Goal: Check status: Check status

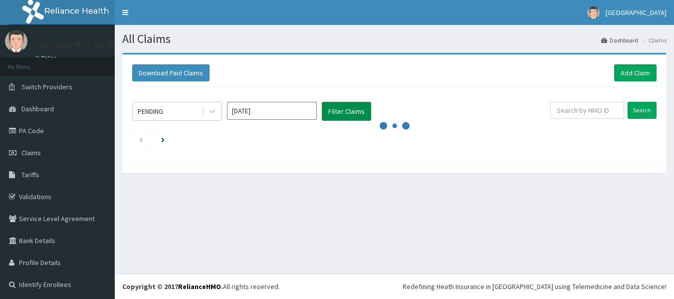
click at [356, 111] on button "Filter Claims" at bounding box center [346, 111] width 49 height 19
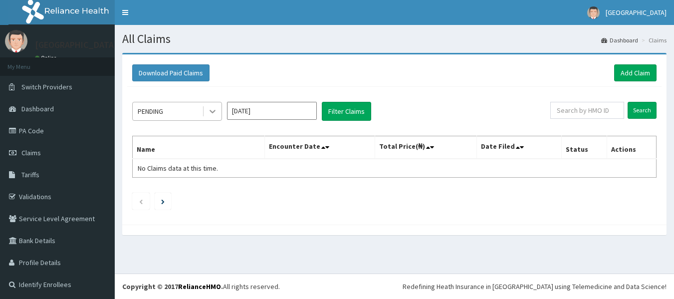
click at [215, 112] on icon at bounding box center [213, 111] width 10 height 10
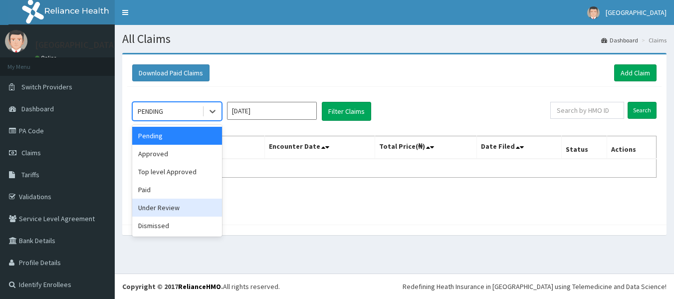
click at [182, 210] on div "Under Review" at bounding box center [177, 208] width 90 height 18
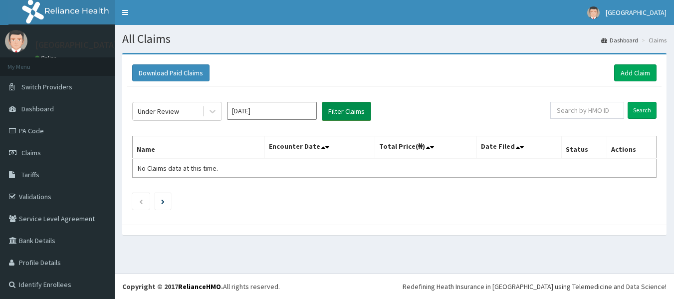
click at [350, 111] on button "Filter Claims" at bounding box center [346, 111] width 49 height 19
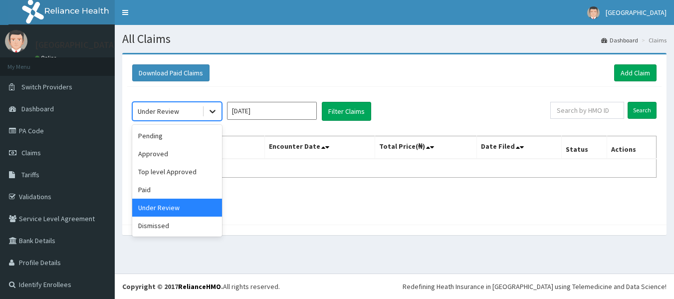
click at [211, 115] on icon at bounding box center [213, 111] width 10 height 10
click at [186, 157] on div "Approved" at bounding box center [177, 154] width 90 height 18
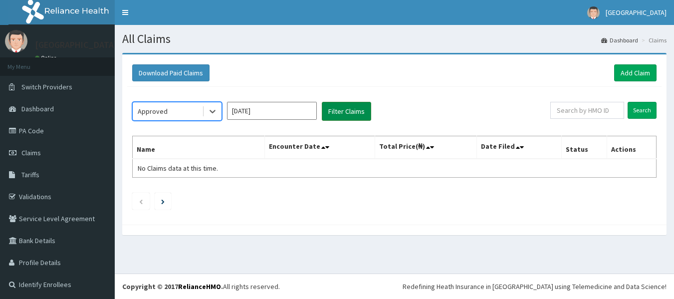
click at [339, 107] on button "Filter Claims" at bounding box center [346, 111] width 49 height 19
click at [214, 106] on icon at bounding box center [213, 111] width 10 height 10
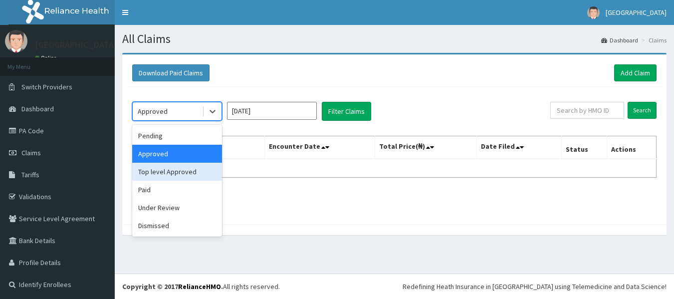
click at [189, 176] on div "Top level Approved" at bounding box center [177, 172] width 90 height 18
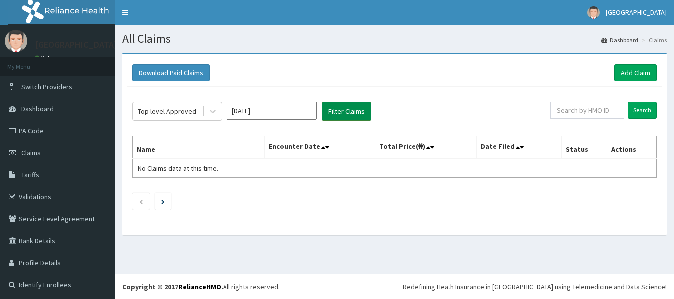
click at [331, 115] on button "Filter Claims" at bounding box center [346, 111] width 49 height 19
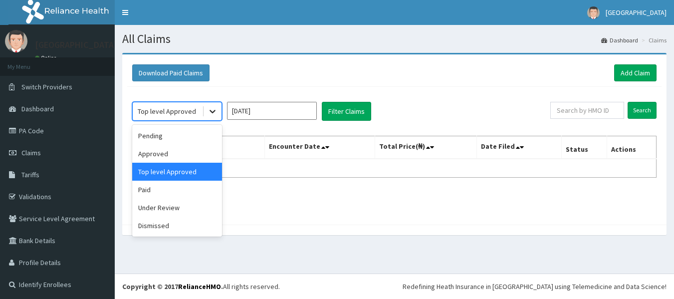
click at [214, 111] on icon at bounding box center [213, 111] width 6 height 3
click at [186, 185] on div "Paid" at bounding box center [177, 190] width 90 height 18
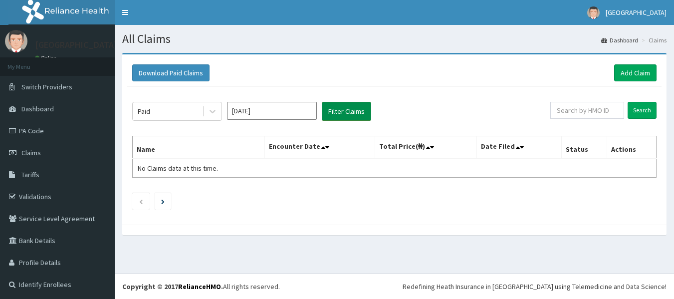
click at [333, 111] on button "Filter Claims" at bounding box center [346, 111] width 49 height 19
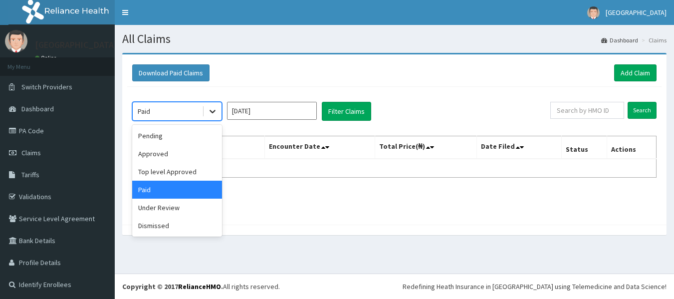
click at [206, 112] on div at bounding box center [213, 111] width 18 height 18
click at [173, 141] on div "Pending" at bounding box center [177, 136] width 90 height 18
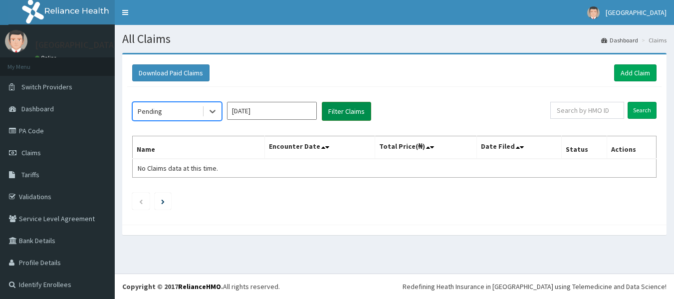
click at [337, 118] on button "Filter Claims" at bounding box center [346, 111] width 49 height 19
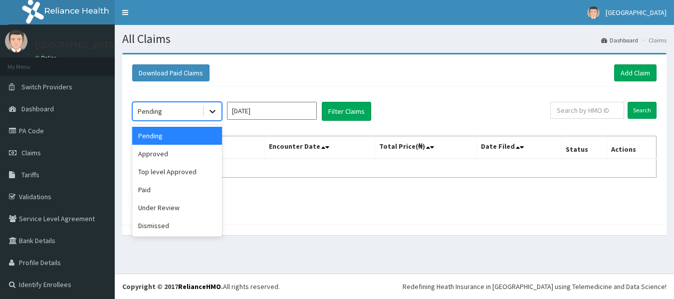
click at [207, 108] on div at bounding box center [213, 111] width 18 height 18
click at [306, 107] on input "[DATE]" at bounding box center [272, 111] width 90 height 18
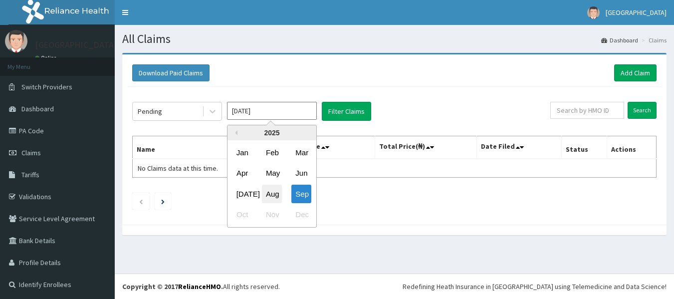
click at [276, 196] on div "Aug" at bounding box center [272, 194] width 20 height 18
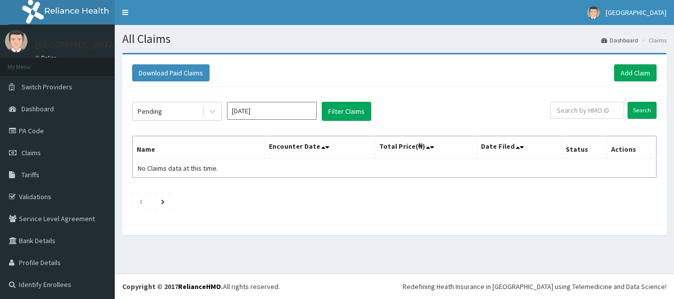
type input "[DATE]"
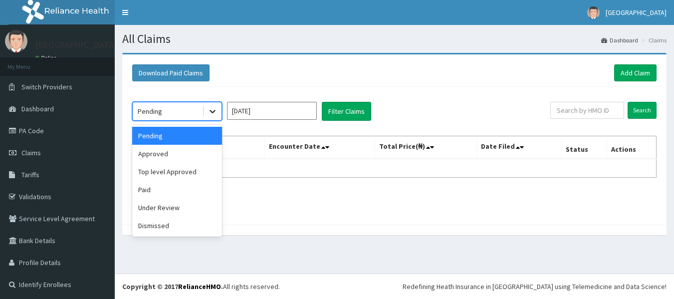
click at [208, 114] on icon at bounding box center [213, 111] width 10 height 10
click at [175, 206] on div "Under Review" at bounding box center [177, 208] width 90 height 18
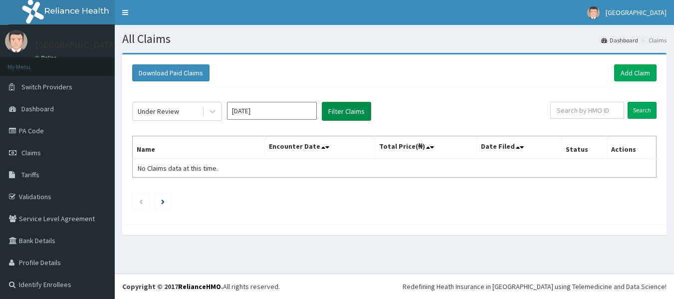
click at [340, 111] on button "Filter Claims" at bounding box center [346, 111] width 49 height 19
click at [209, 109] on icon at bounding box center [213, 111] width 10 height 10
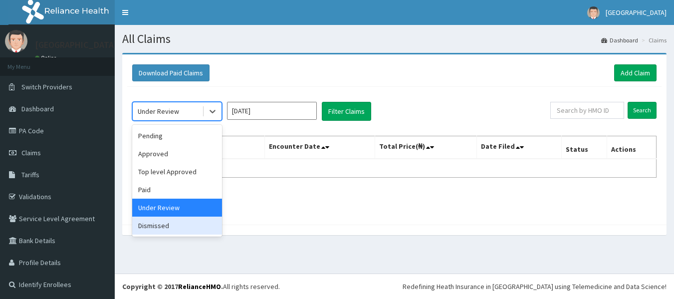
click at [177, 223] on div "Dismissed" at bounding box center [177, 226] width 90 height 18
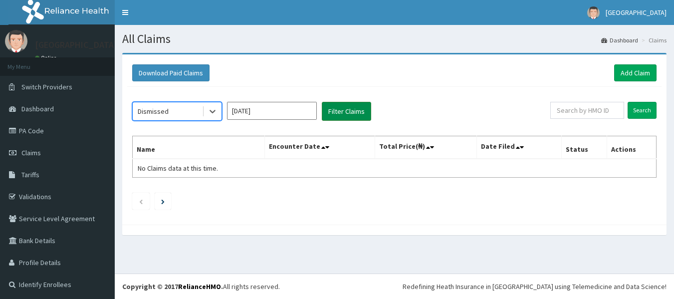
click at [341, 119] on button "Filter Claims" at bounding box center [346, 111] width 49 height 19
click at [341, 115] on button "Filter Claims" at bounding box center [346, 111] width 49 height 19
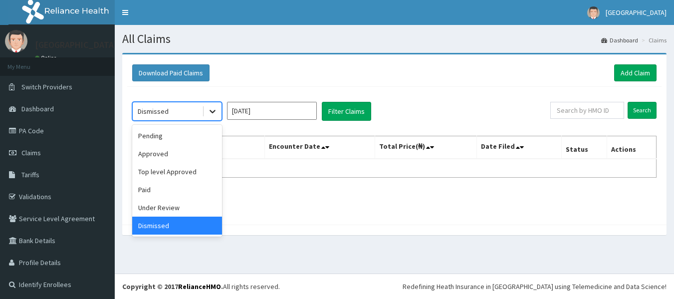
click at [207, 106] on div at bounding box center [213, 111] width 18 height 18
click at [173, 193] on div "Paid" at bounding box center [177, 190] width 90 height 18
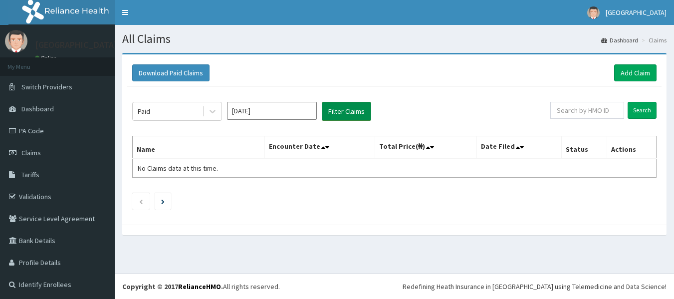
click at [344, 111] on button "Filter Claims" at bounding box center [346, 111] width 49 height 19
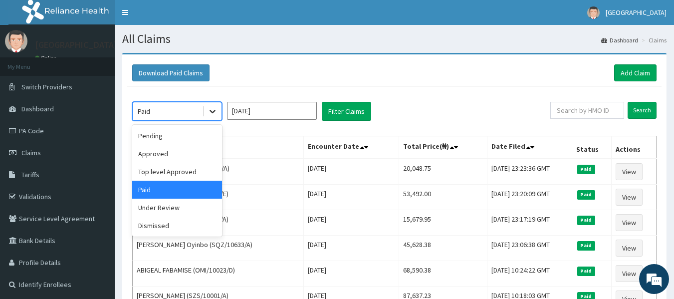
click at [210, 111] on icon at bounding box center [213, 111] width 10 height 10
click at [167, 152] on div "Approved" at bounding box center [177, 154] width 90 height 18
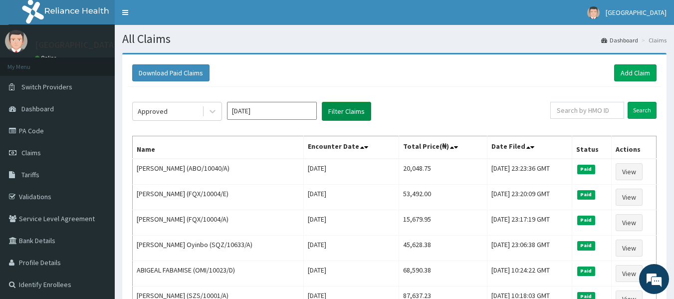
click at [341, 111] on button "Filter Claims" at bounding box center [346, 111] width 49 height 19
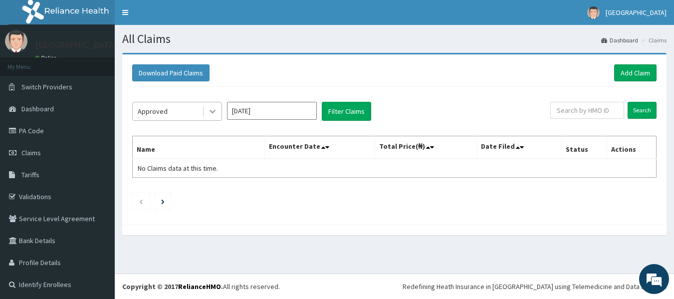
click at [209, 109] on icon at bounding box center [213, 111] width 10 height 10
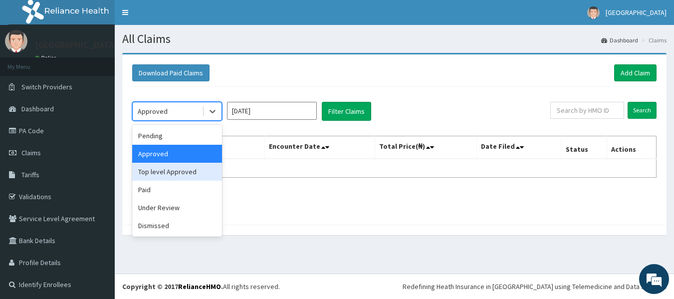
click at [181, 173] on div "Top level Approved" at bounding box center [177, 172] width 90 height 18
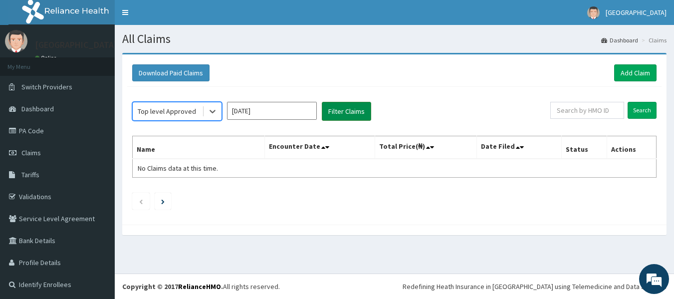
click at [344, 105] on button "Filter Claims" at bounding box center [346, 111] width 49 height 19
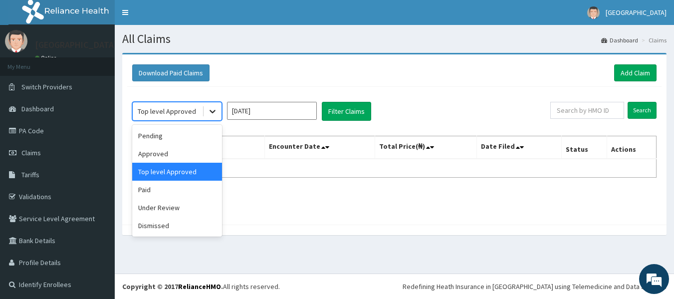
click at [211, 109] on icon at bounding box center [213, 111] width 10 height 10
click at [173, 141] on div "Pending" at bounding box center [177, 136] width 90 height 18
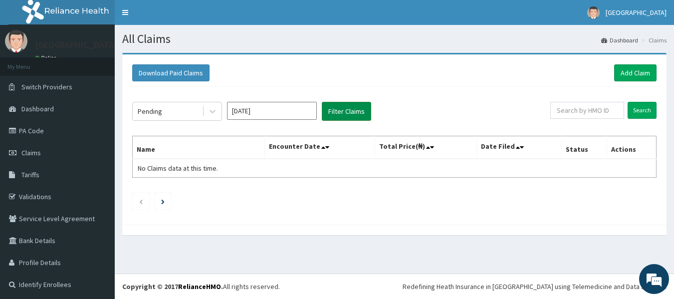
click at [339, 114] on button "Filter Claims" at bounding box center [346, 111] width 49 height 19
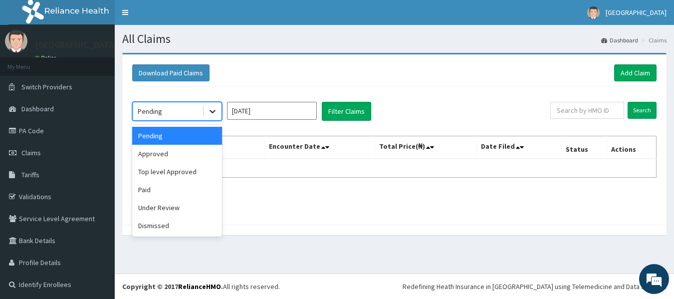
click at [208, 109] on icon at bounding box center [213, 111] width 10 height 10
click at [185, 154] on div "Approved" at bounding box center [177, 154] width 90 height 18
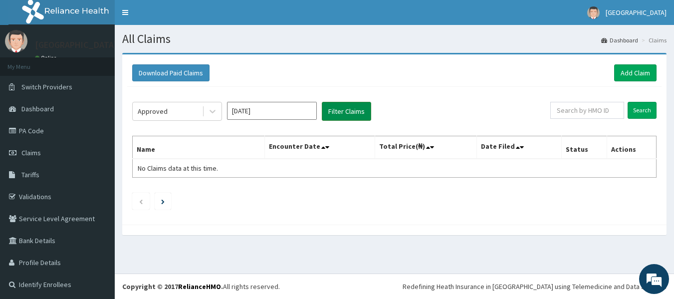
click at [355, 107] on button "Filter Claims" at bounding box center [346, 111] width 49 height 19
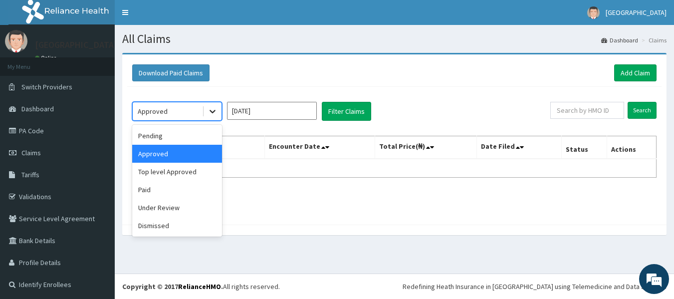
click at [209, 113] on icon at bounding box center [213, 111] width 10 height 10
click at [182, 166] on div "Top level Approved" at bounding box center [177, 172] width 90 height 18
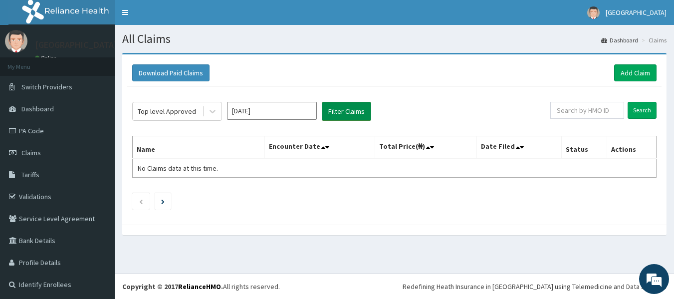
click at [338, 111] on button "Filter Claims" at bounding box center [346, 111] width 49 height 19
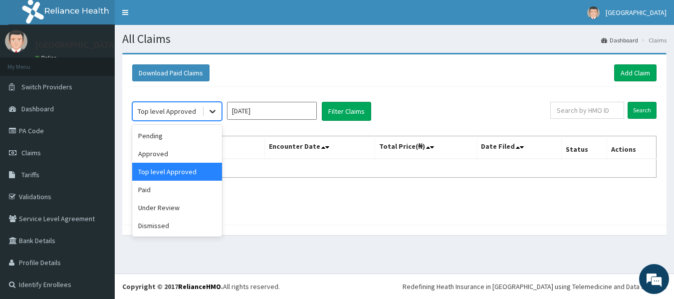
click at [209, 109] on icon at bounding box center [213, 111] width 10 height 10
click at [171, 210] on div "Under Review" at bounding box center [177, 208] width 90 height 18
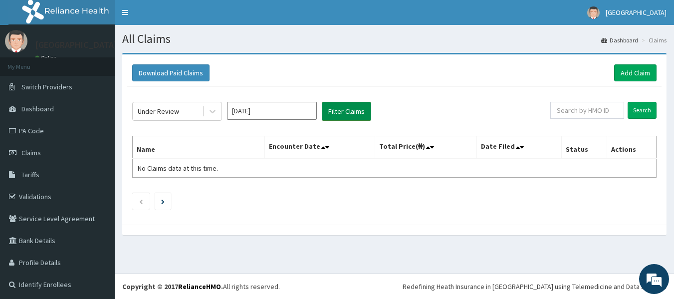
click at [347, 109] on button "Filter Claims" at bounding box center [346, 111] width 49 height 19
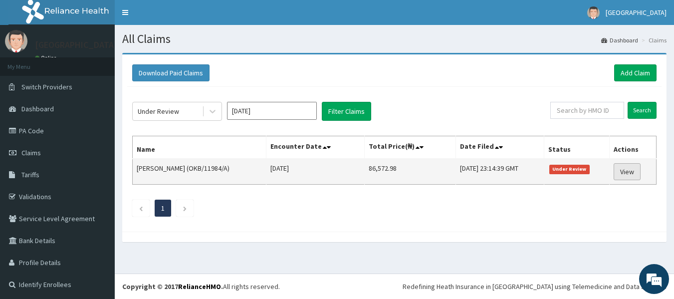
click at [626, 173] on link "View" at bounding box center [627, 171] width 27 height 17
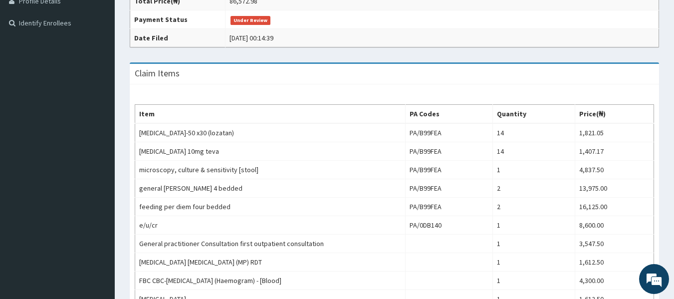
scroll to position [523, 0]
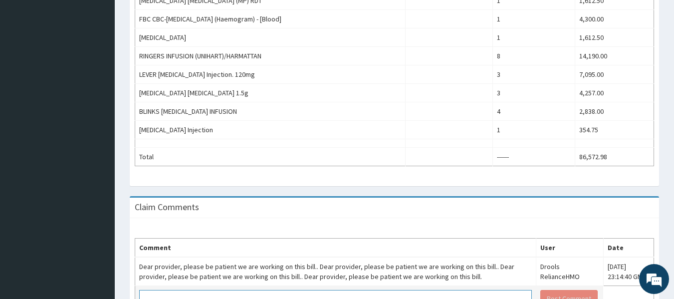
click at [421, 290] on textarea at bounding box center [335, 298] width 393 height 17
click at [387, 290] on textarea at bounding box center [335, 298] width 393 height 17
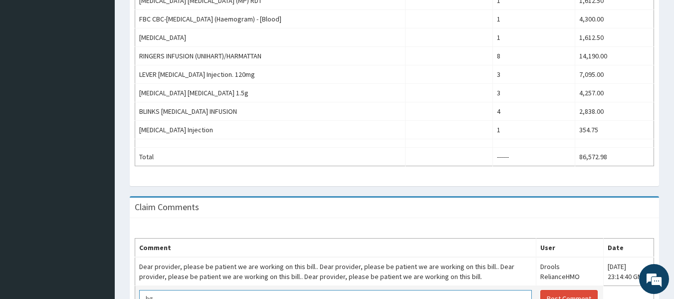
type textarea "h"
